Goal: Task Accomplishment & Management: Manage account settings

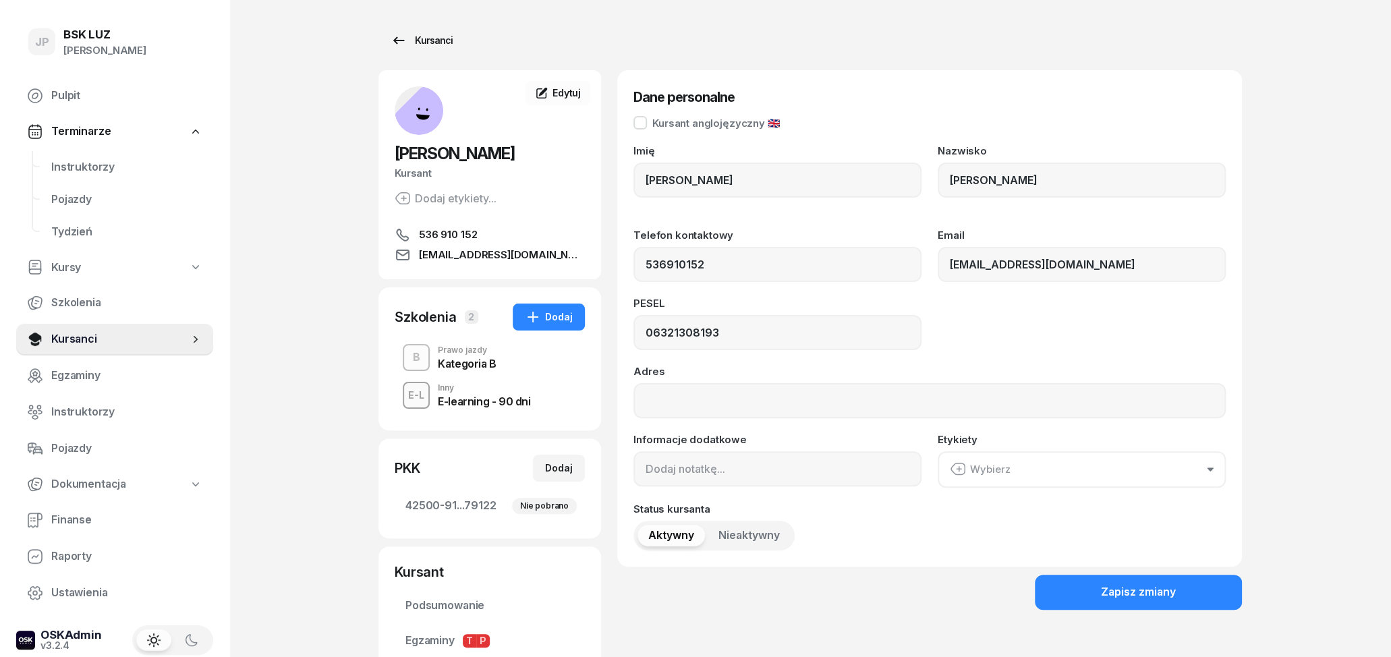
click at [391, 28] on link "Kursanci" at bounding box center [421, 40] width 86 height 27
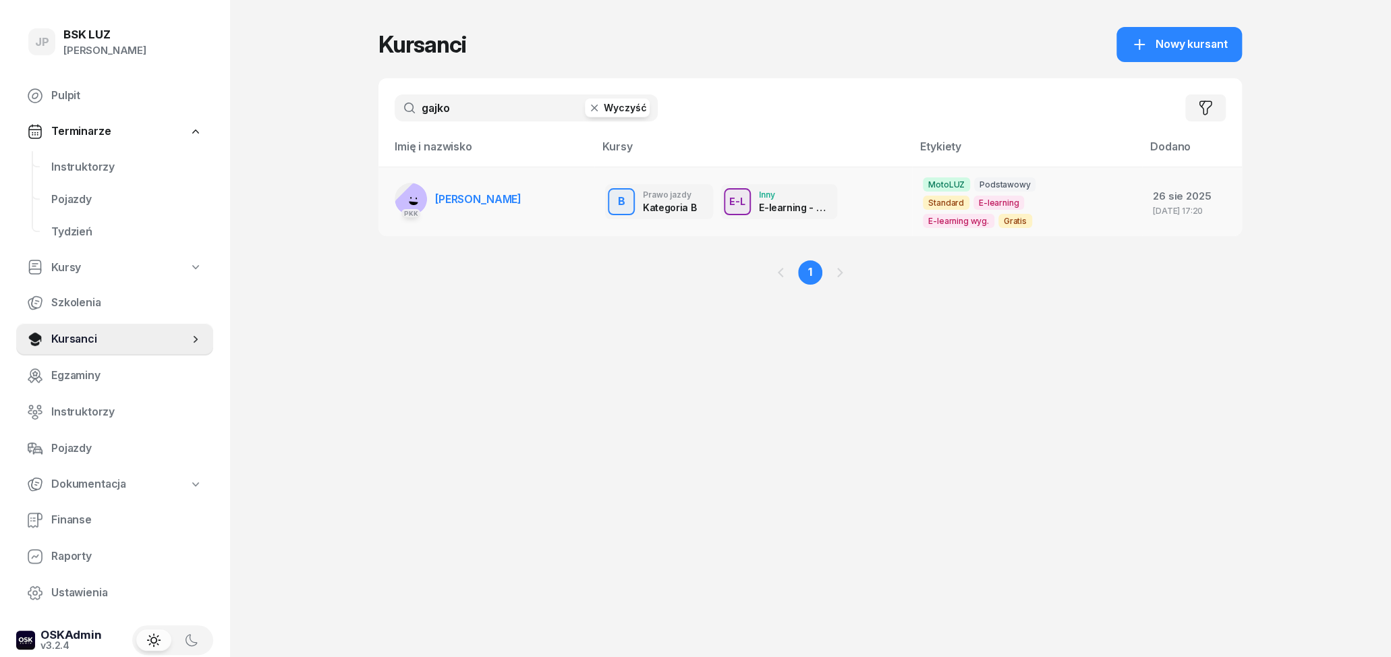
click at [500, 192] on span "[PERSON_NAME]" at bounding box center [478, 198] width 86 height 13
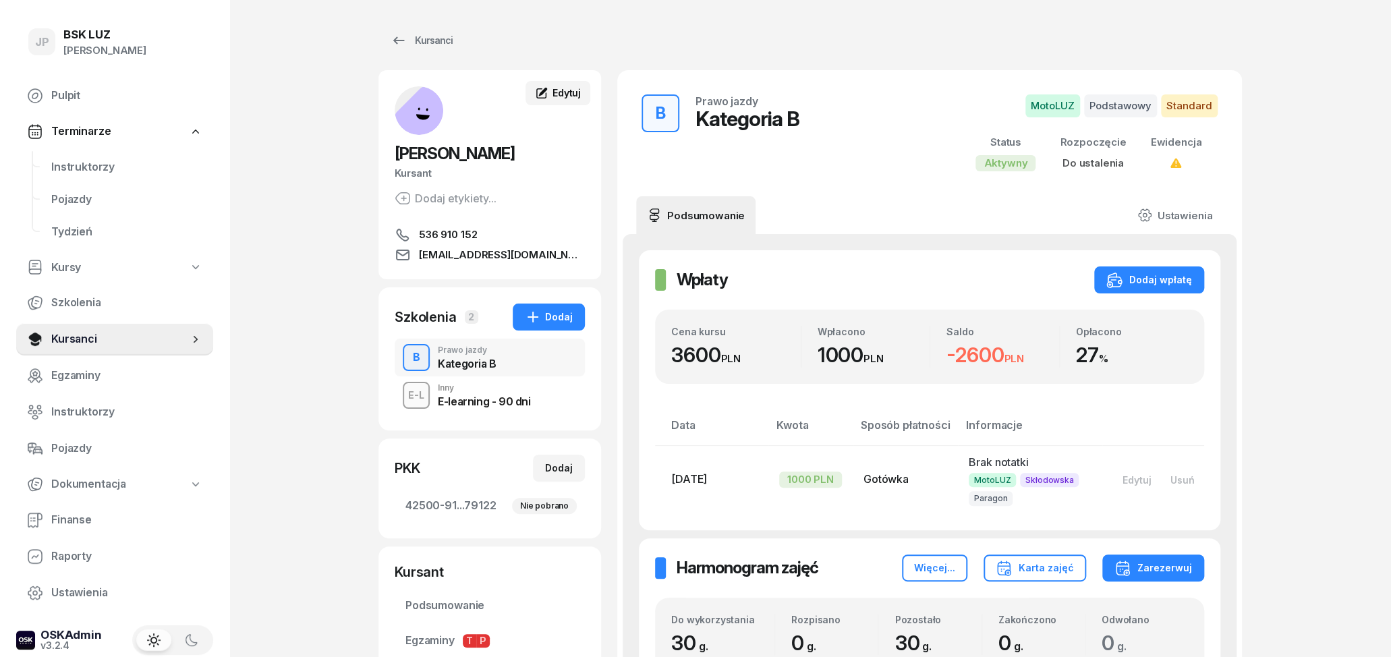
click at [577, 82] on link "Edytuj" at bounding box center [557, 93] width 65 height 24
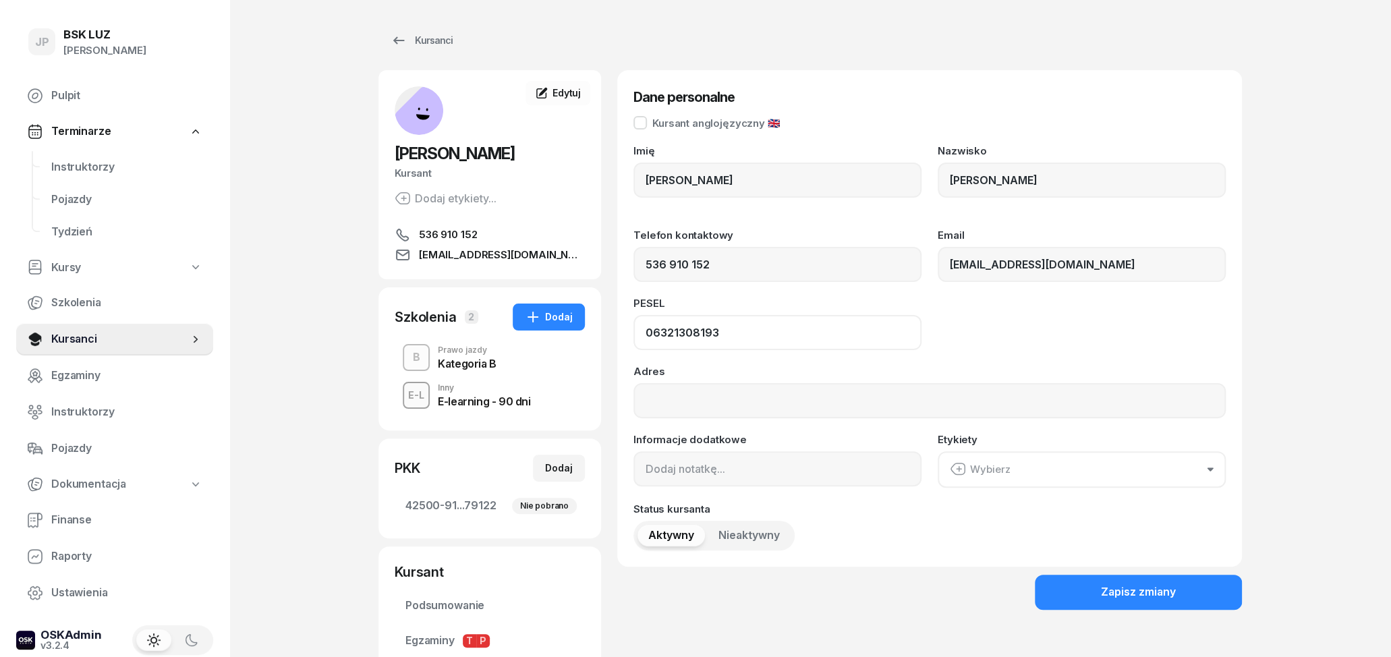
click at [683, 332] on input "06321308193" at bounding box center [777, 332] width 288 height 35
type input "06321908193"
click at [1091, 586] on button "Zapisz zmiany" at bounding box center [1138, 592] width 207 height 35
click at [406, 44] on div "Kursanci" at bounding box center [422, 40] width 62 height 16
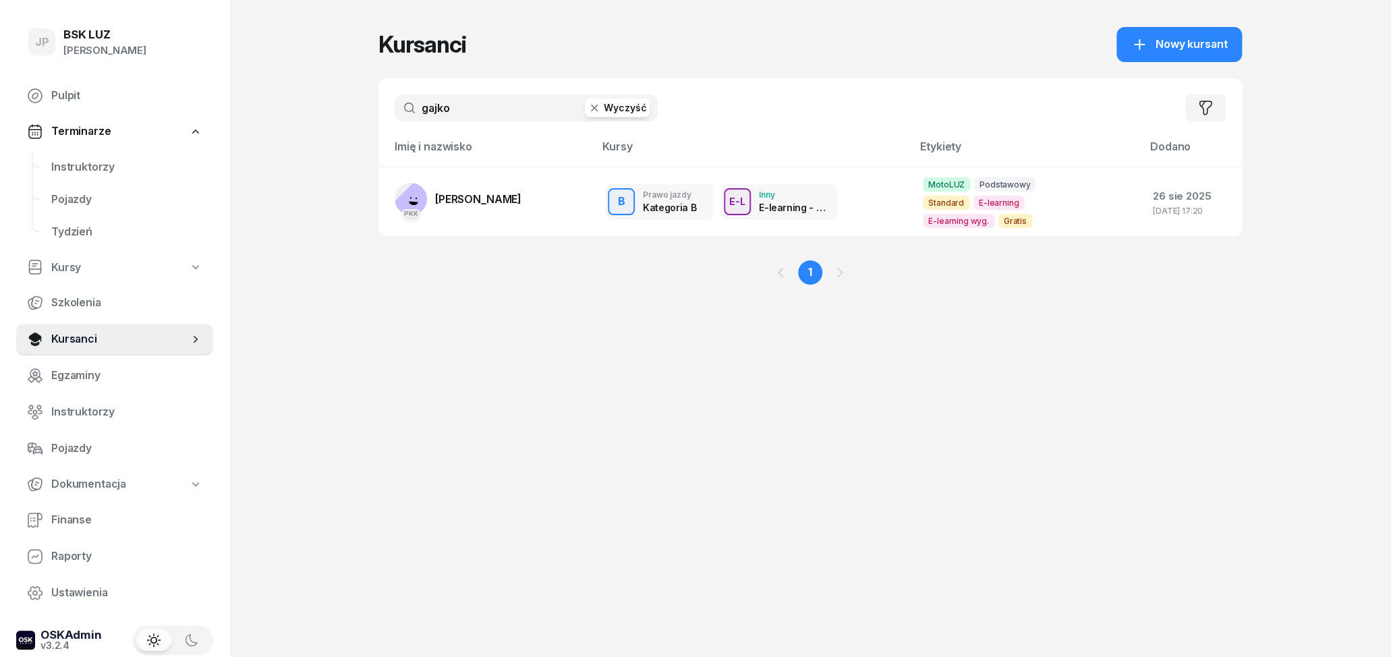
click at [626, 112] on button "Wyczyść" at bounding box center [617, 107] width 65 height 19
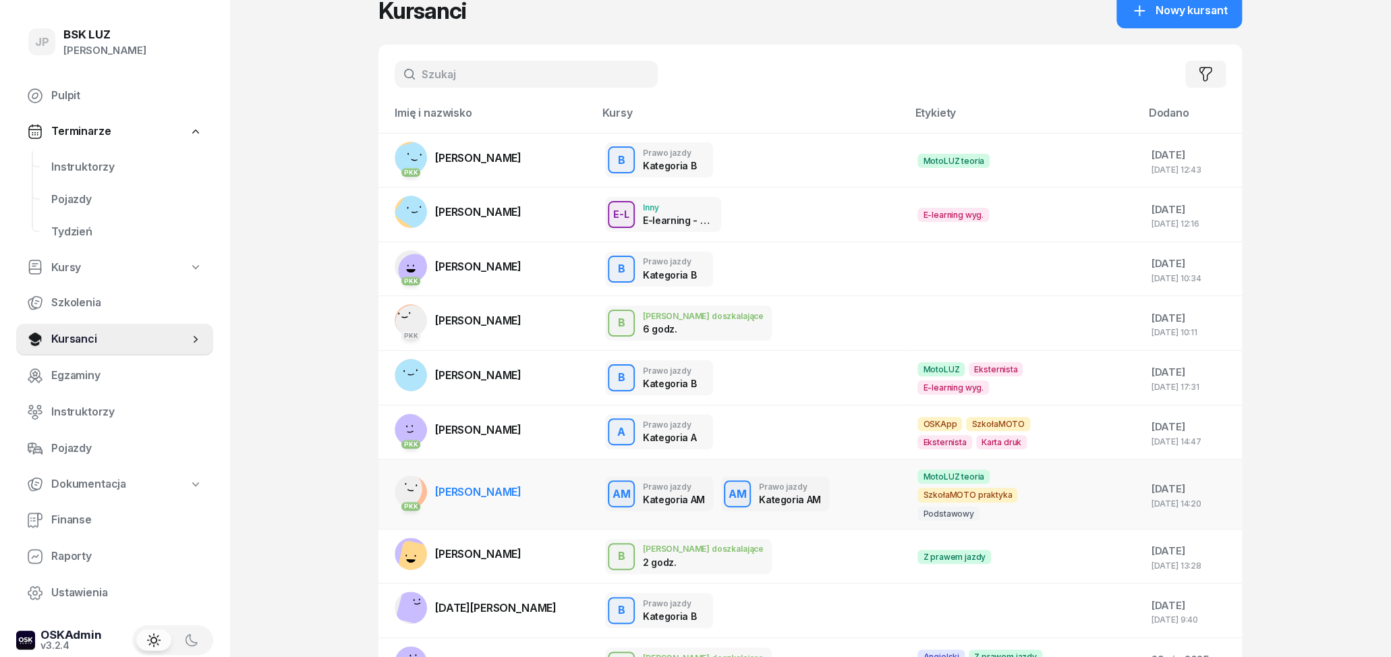
scroll to position [70, 0]
